Goal: Transaction & Acquisition: Purchase product/service

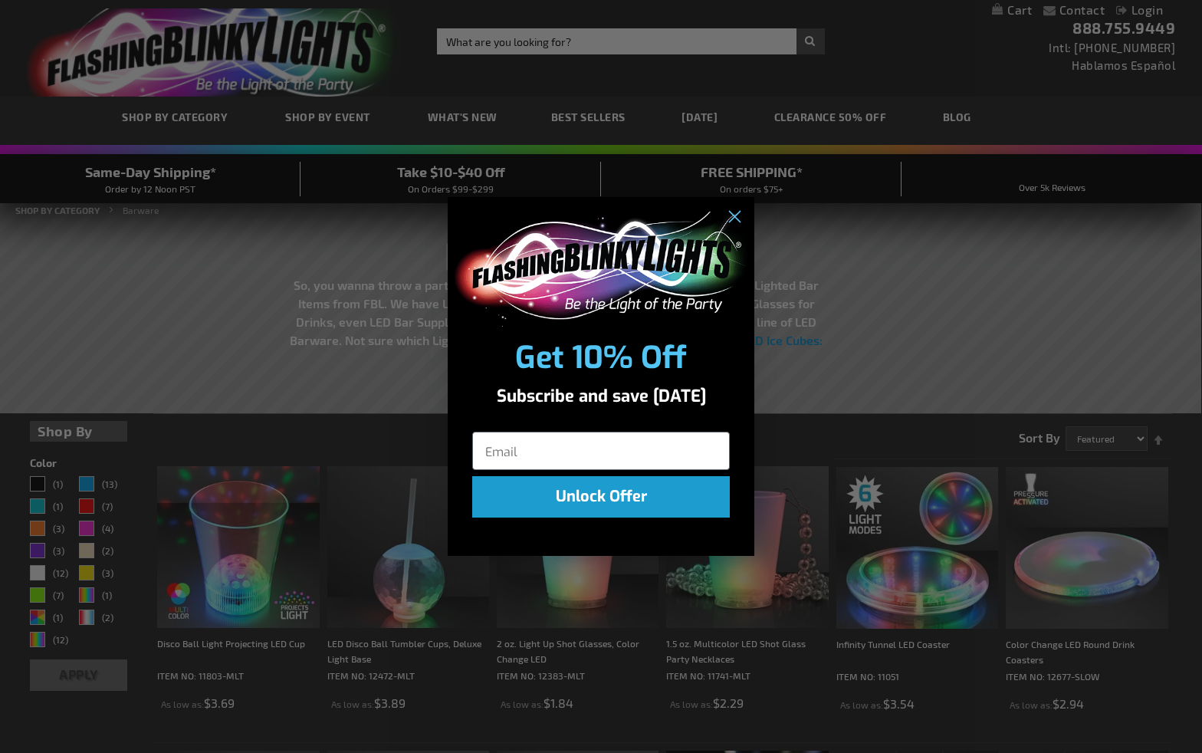
click at [316, 119] on div "Close dialog Get 10% Off Subscribe and save today Unlock Offer Submit" at bounding box center [601, 376] width 1202 height 753
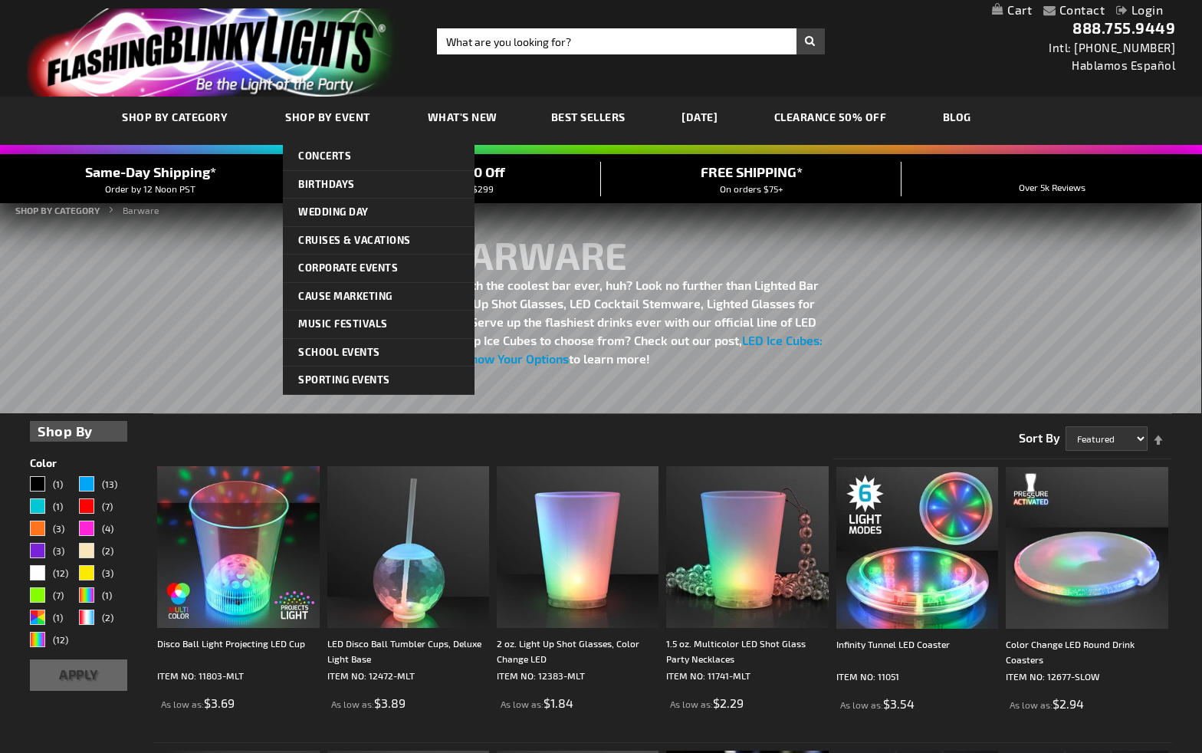
click at [317, 119] on span "Shop By Event" at bounding box center [327, 116] width 85 height 13
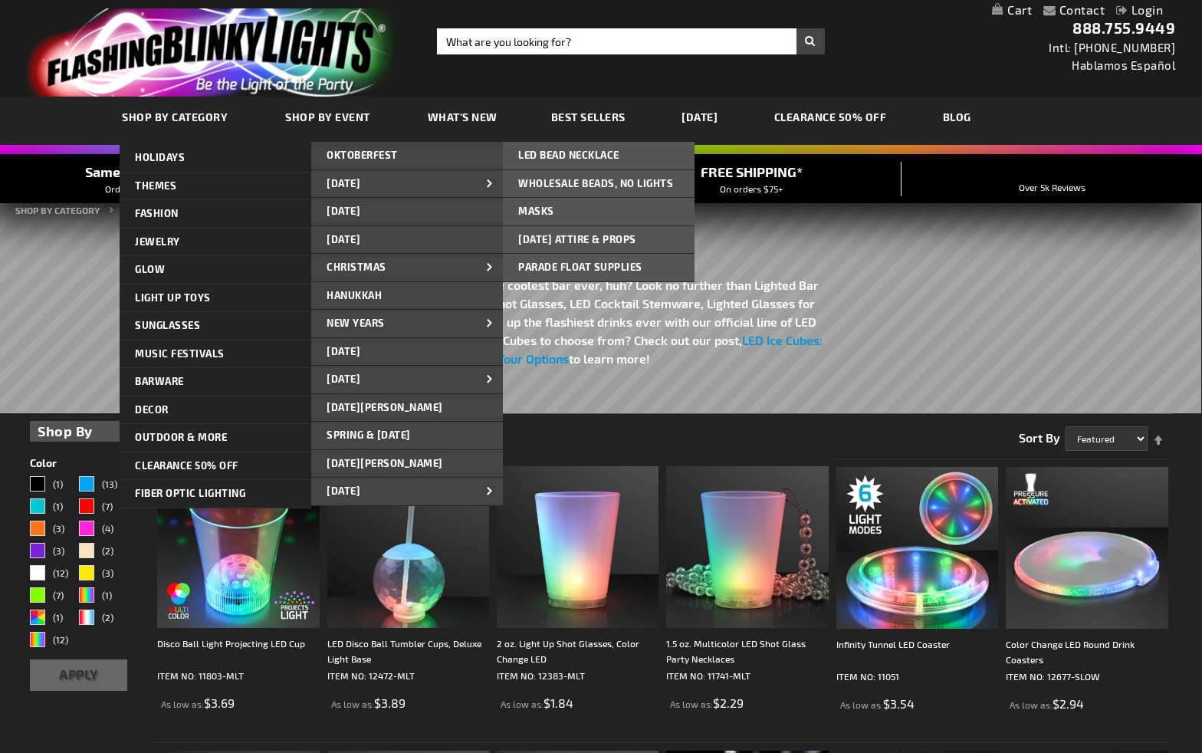
click at [577, 238] on span "[DATE] Attire & Props" at bounding box center [577, 239] width 118 height 12
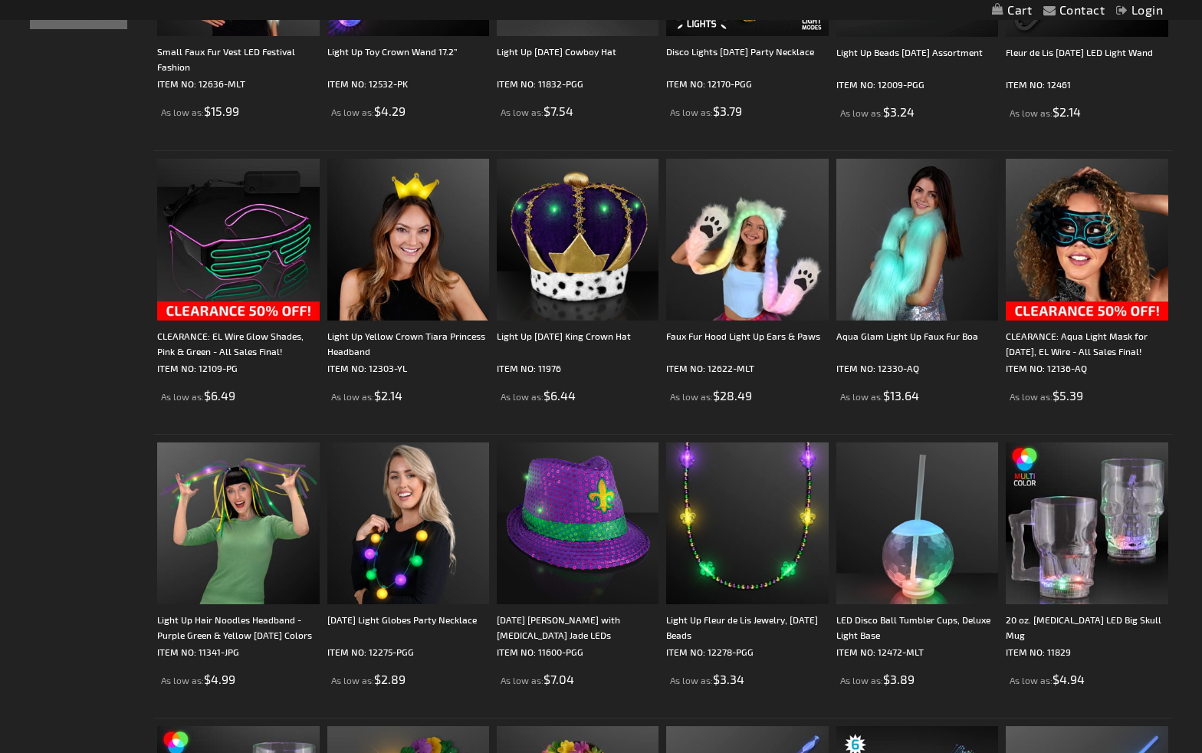
scroll to position [461, 0]
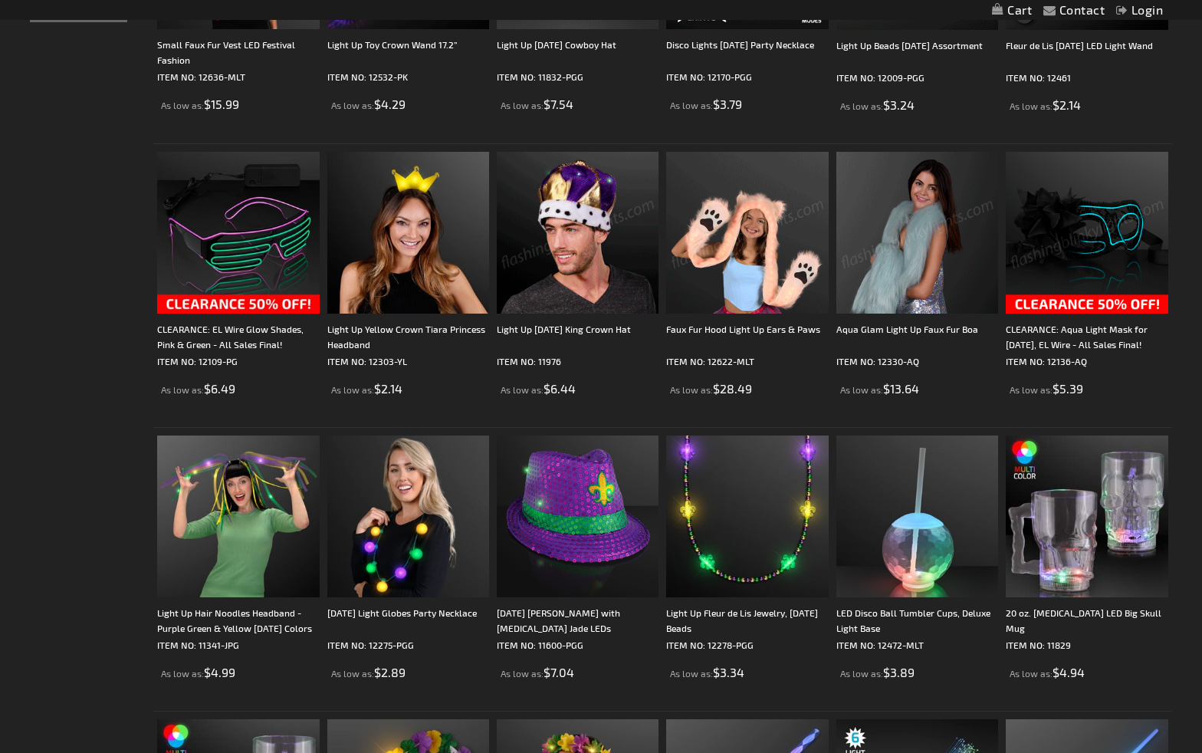
click at [590, 328] on div "Light Up [DATE] King Crown Hat" at bounding box center [578, 336] width 162 height 31
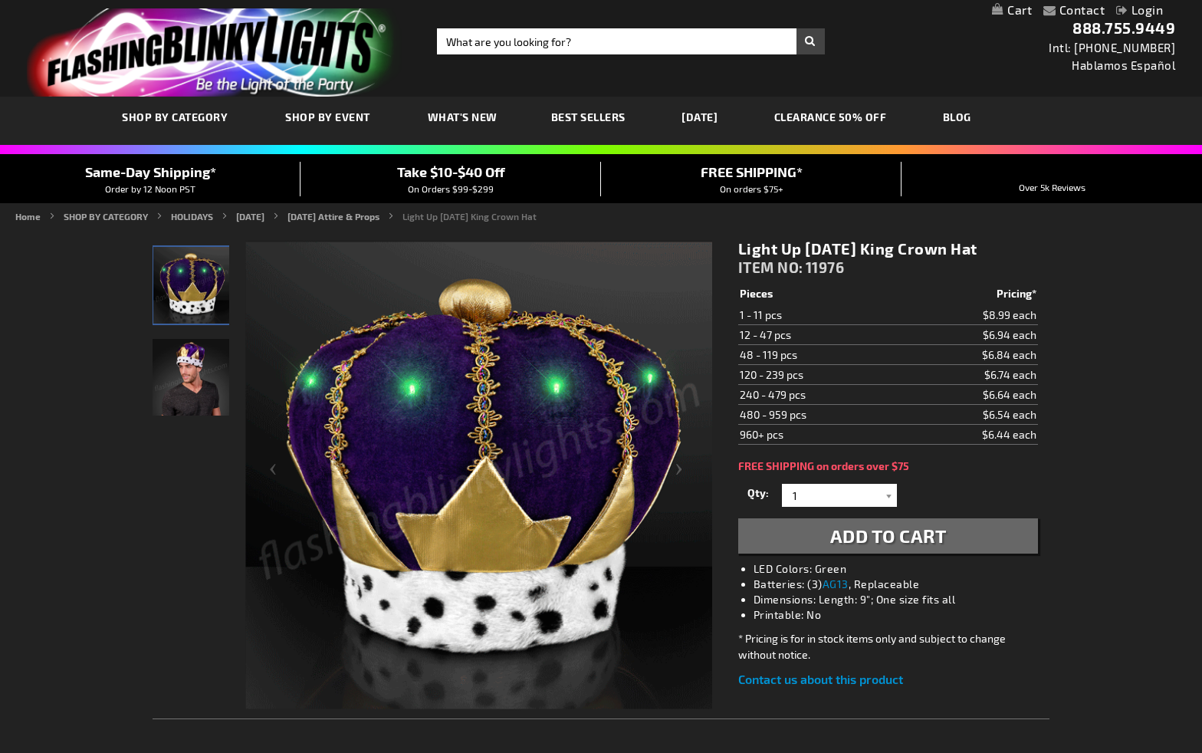
click at [175, 384] on img "Male displaying Light Up King Mardi Gras LED Crown" at bounding box center [191, 377] width 77 height 77
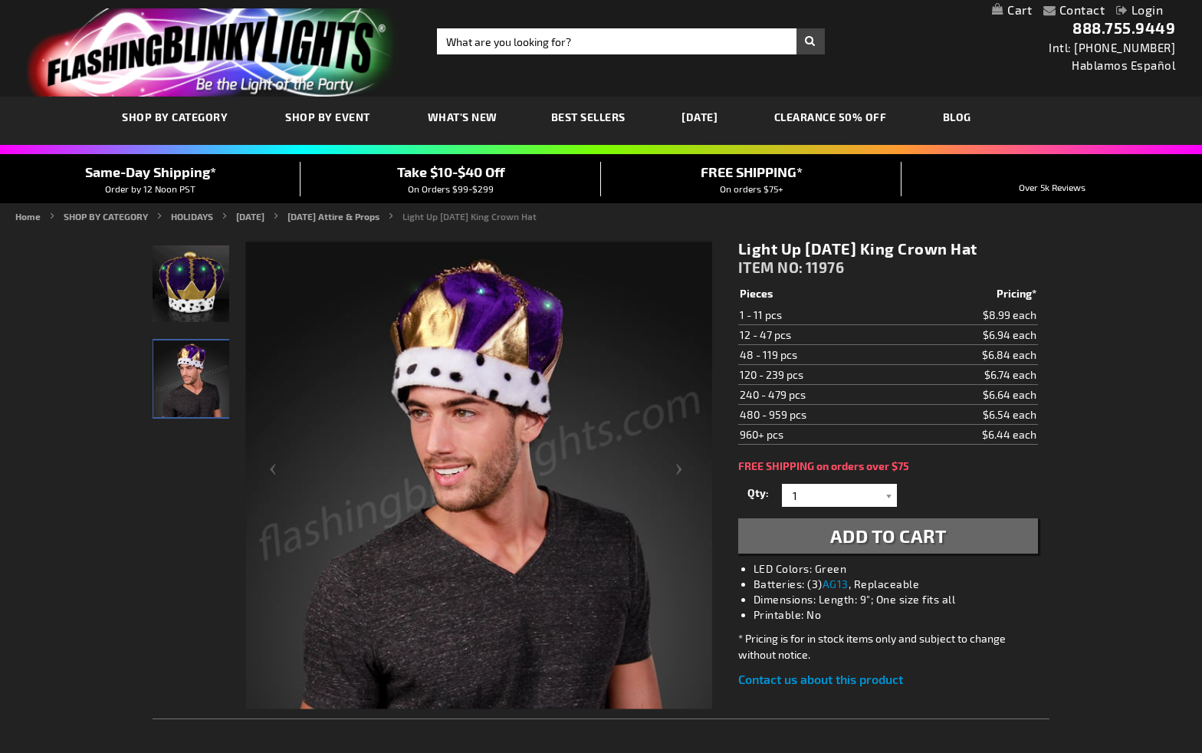
click at [875, 537] on span "Add to Cart" at bounding box center [888, 535] width 117 height 22
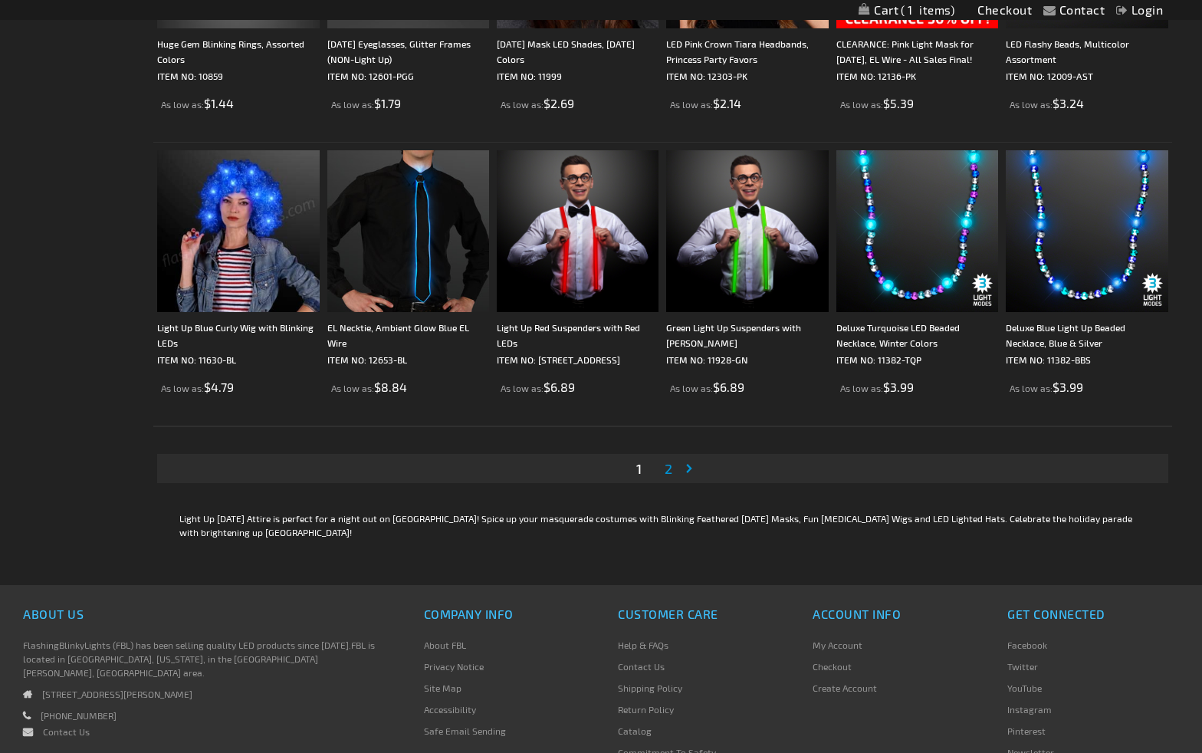
scroll to position [2743, 0]
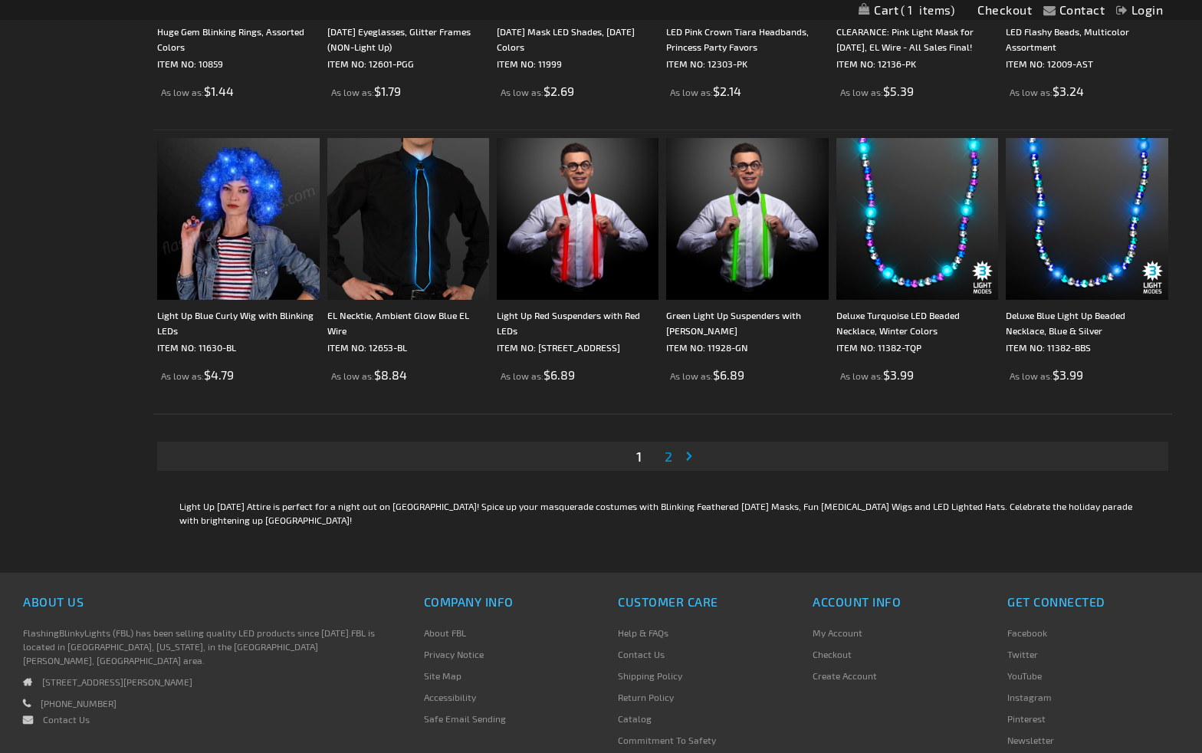
click at [668, 453] on span "2" at bounding box center [669, 456] width 8 height 17
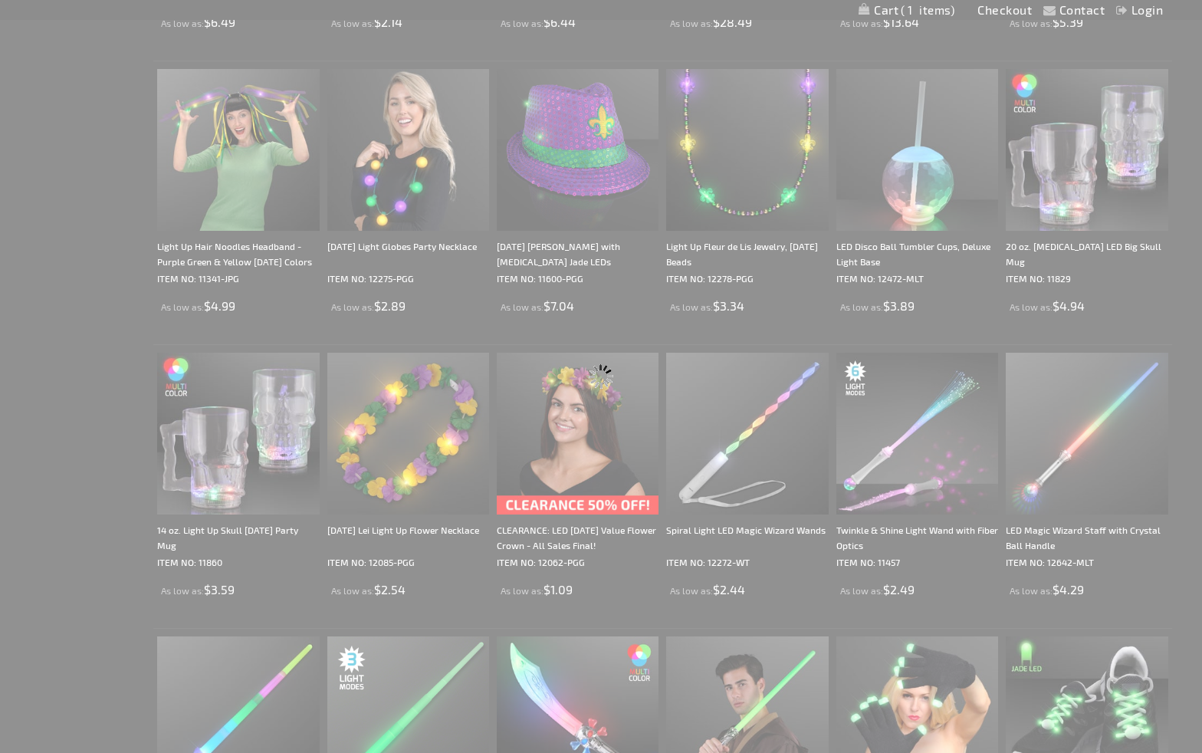
scroll to position [258, 0]
